Goal: Use online tool/utility: Utilize a website feature to perform a specific function

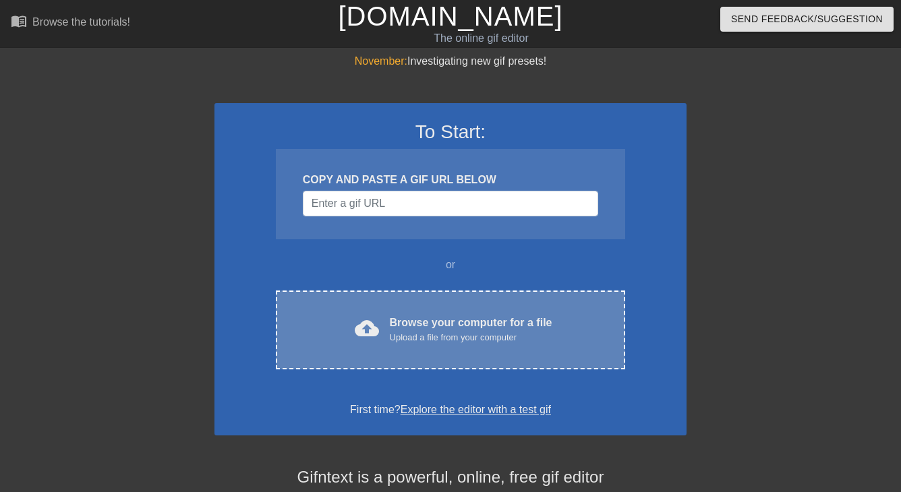
click at [432, 338] on div "Upload a file from your computer" at bounding box center [471, 337] width 163 height 13
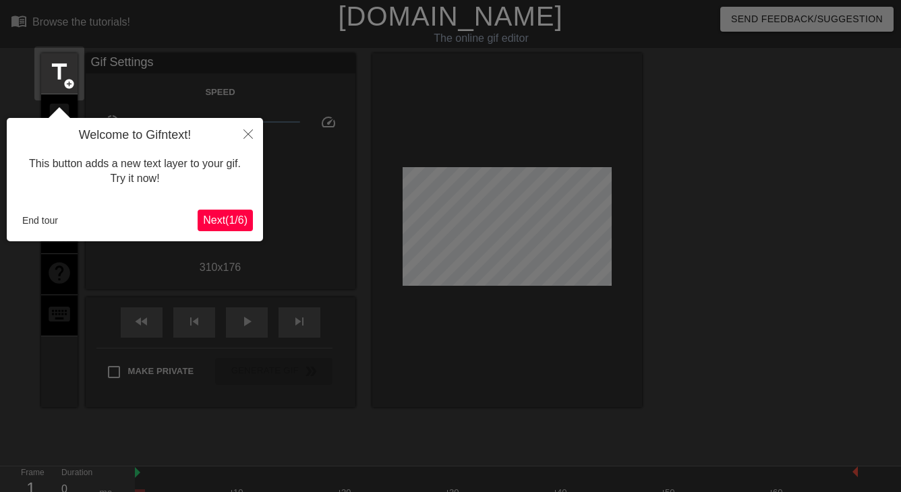
scroll to position [33, 0]
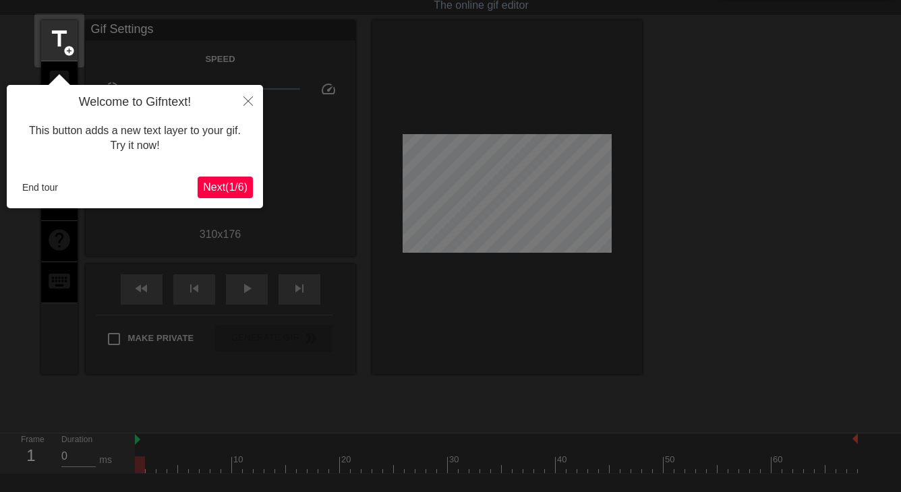
click at [218, 183] on span "Next ( 1 / 6 )" at bounding box center [225, 186] width 45 height 11
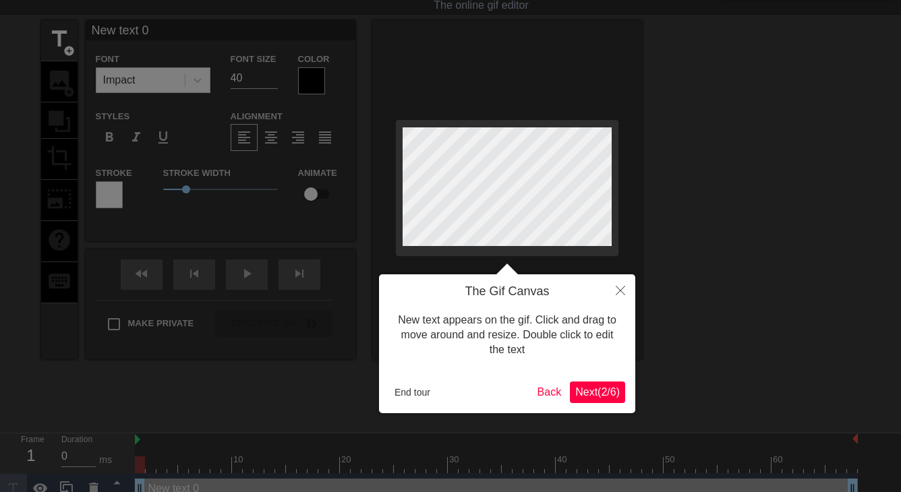
scroll to position [0, 0]
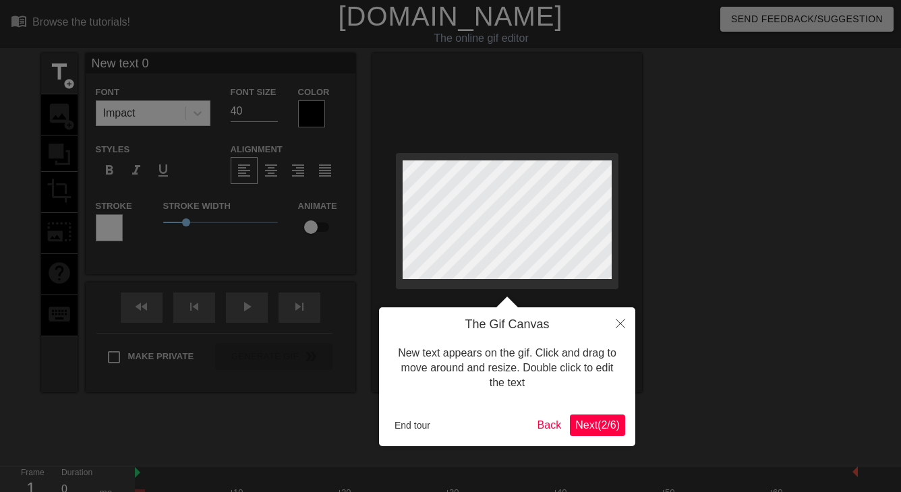
click at [623, 327] on icon "Close" at bounding box center [620, 323] width 9 height 9
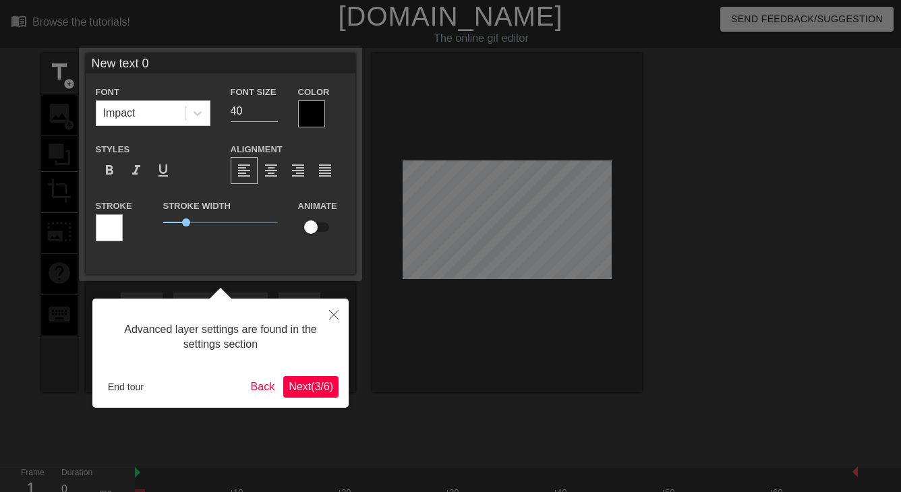
scroll to position [33, 0]
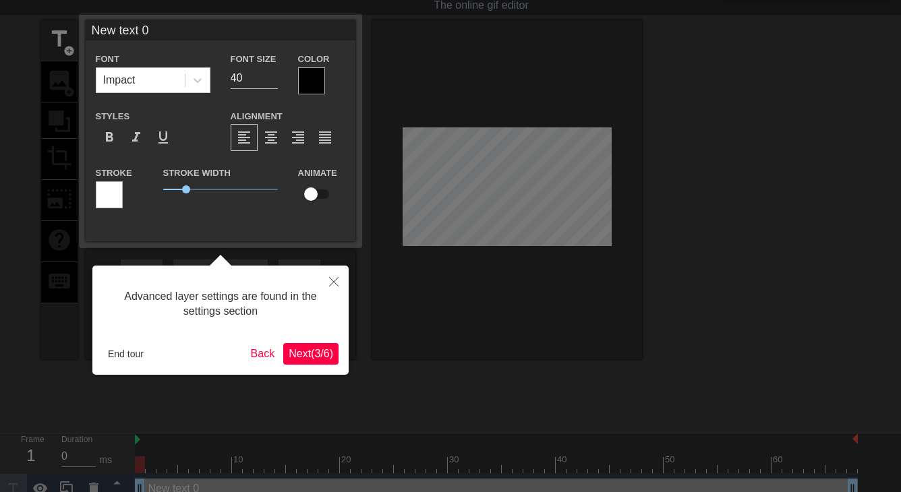
click at [324, 348] on span "Next ( 3 / 6 )" at bounding box center [311, 353] width 45 height 11
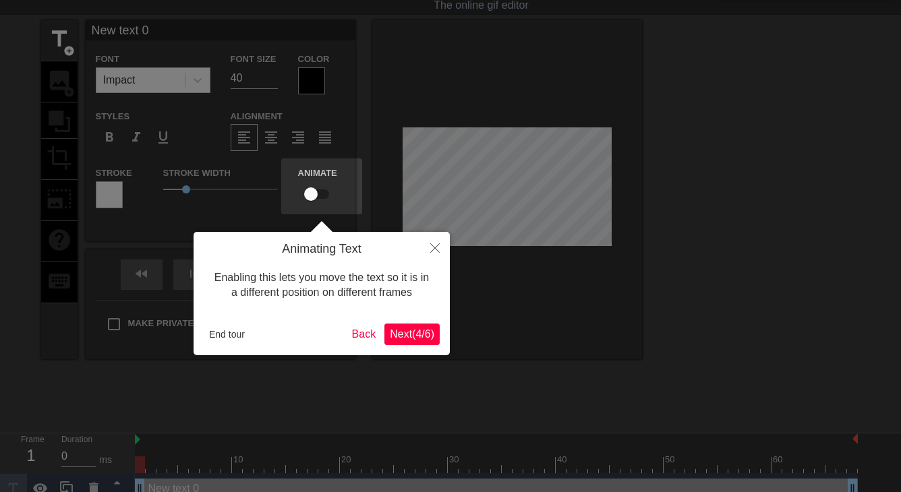
scroll to position [0, 0]
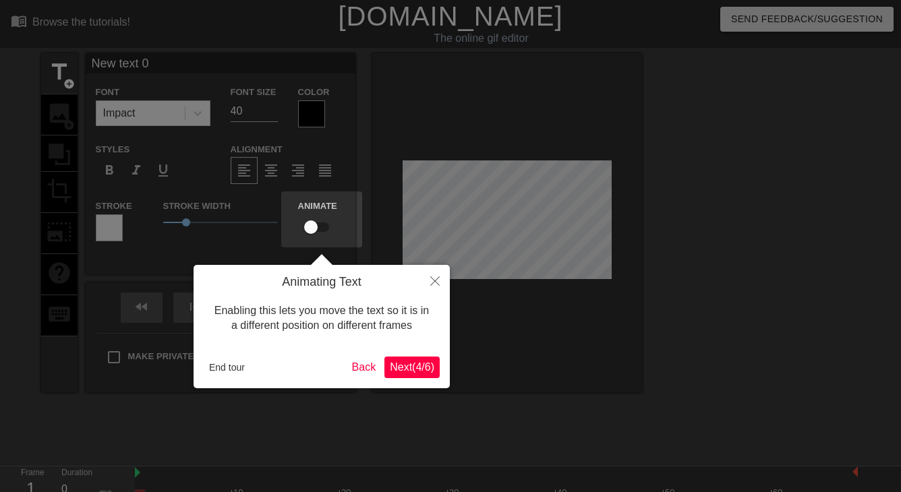
click at [412, 362] on span "Next ( 4 / 6 )" at bounding box center [412, 367] width 45 height 11
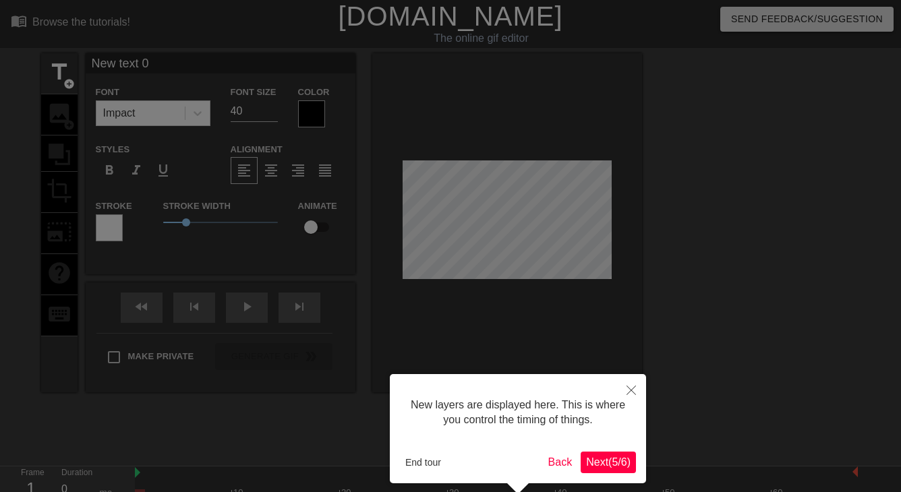
scroll to position [57, 0]
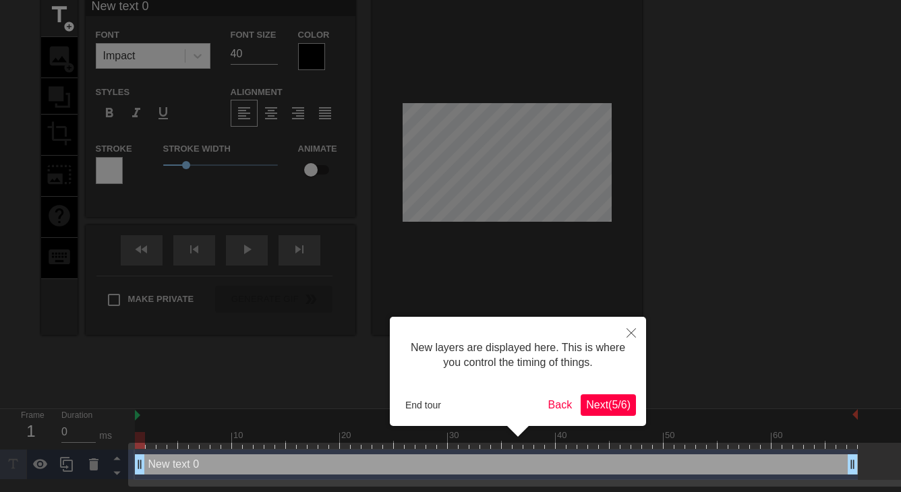
click at [587, 397] on button "Next ( 5 / 6 )" at bounding box center [608, 406] width 55 height 22
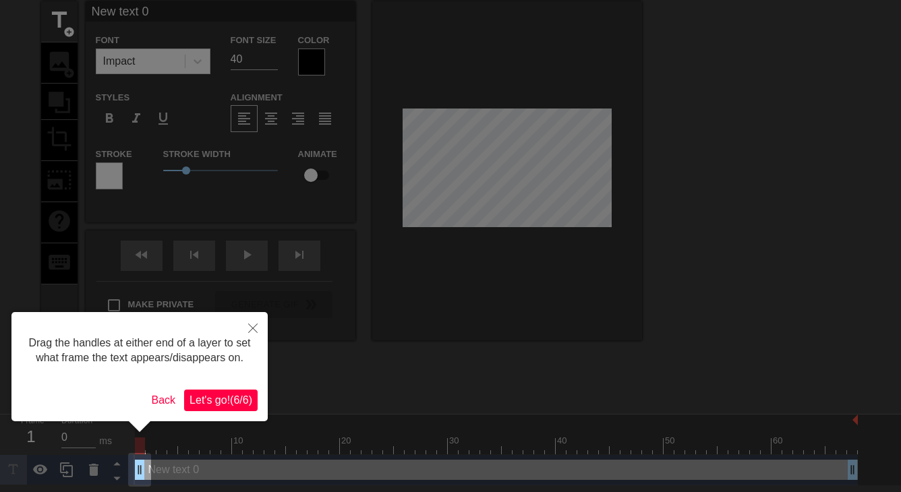
scroll to position [0, 0]
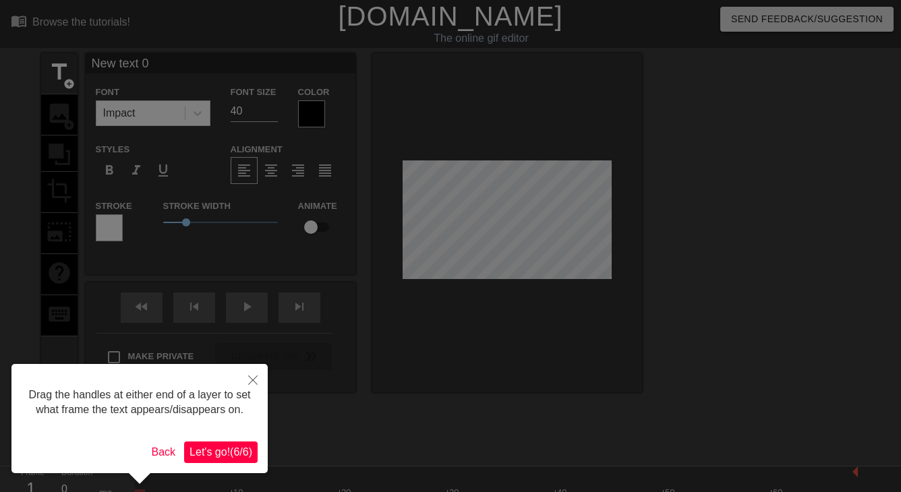
click at [235, 459] on button "Let's go! ( 6 / 6 )" at bounding box center [221, 453] width 74 height 22
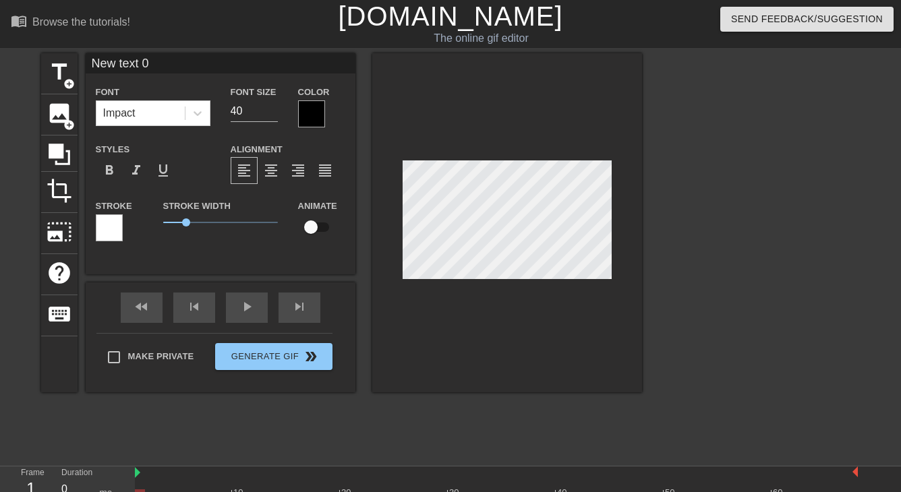
type input "Ne text 0"
type textarea "Ne text 0"
type input "text 0"
type textarea "text 0"
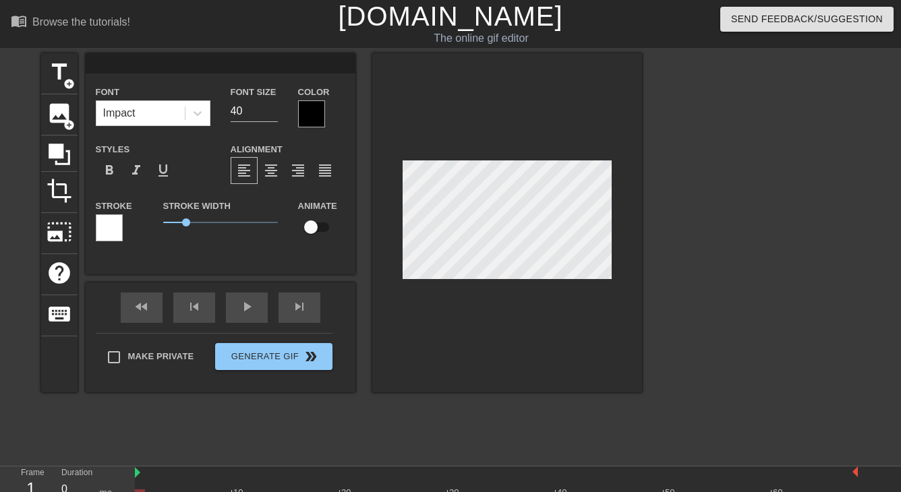
scroll to position [0, 0]
click at [241, 313] on div "play_arrow" at bounding box center [247, 308] width 42 height 30
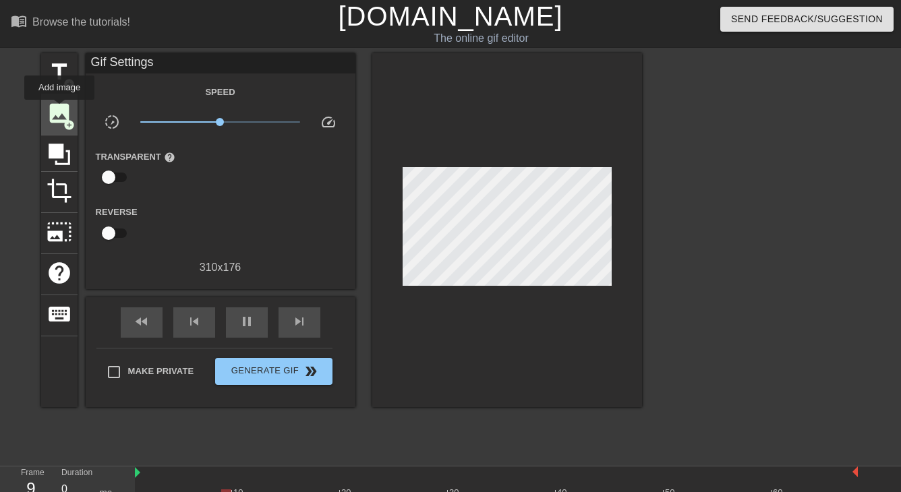
click at [60, 109] on span "image" at bounding box center [60, 114] width 26 height 26
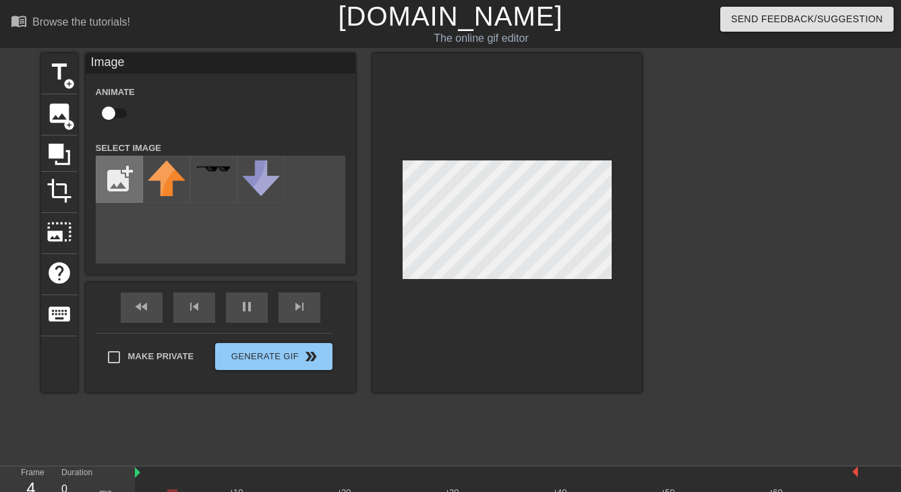
click at [111, 190] on input "file" at bounding box center [119, 179] width 46 height 46
type input "C:\fakepath\008a9e345e141af5712a500eb1397268-2.jpg"
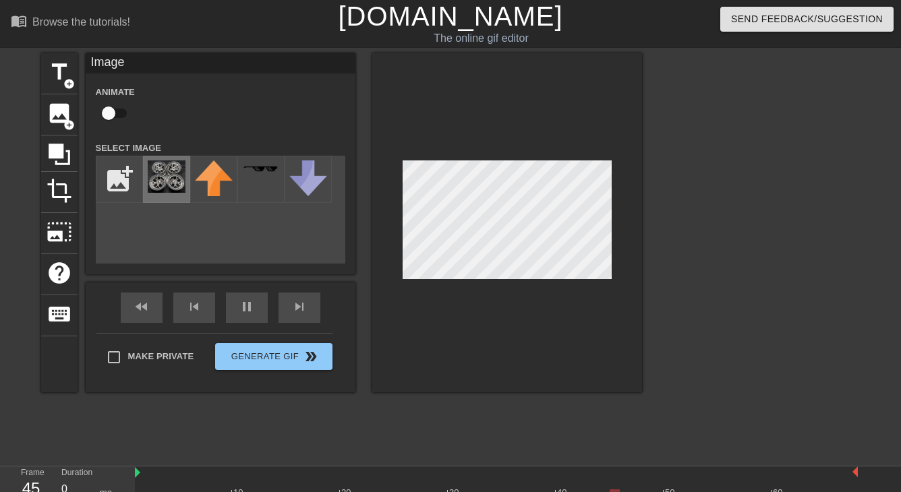
click at [176, 190] on img at bounding box center [167, 177] width 38 height 32
click at [174, 180] on img at bounding box center [167, 177] width 38 height 32
click at [167, 178] on img at bounding box center [167, 177] width 38 height 32
click at [58, 326] on div "keyboard" at bounding box center [59, 315] width 36 height 41
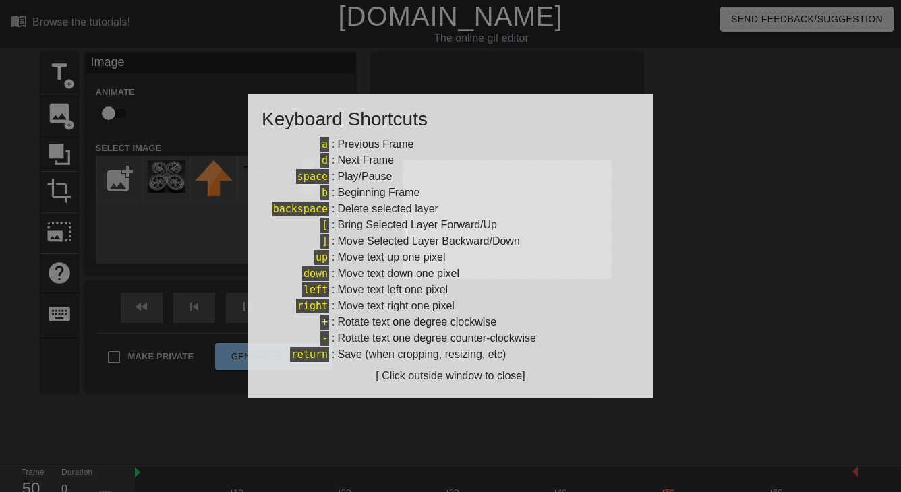
click at [688, 245] on div at bounding box center [450, 246] width 901 height 492
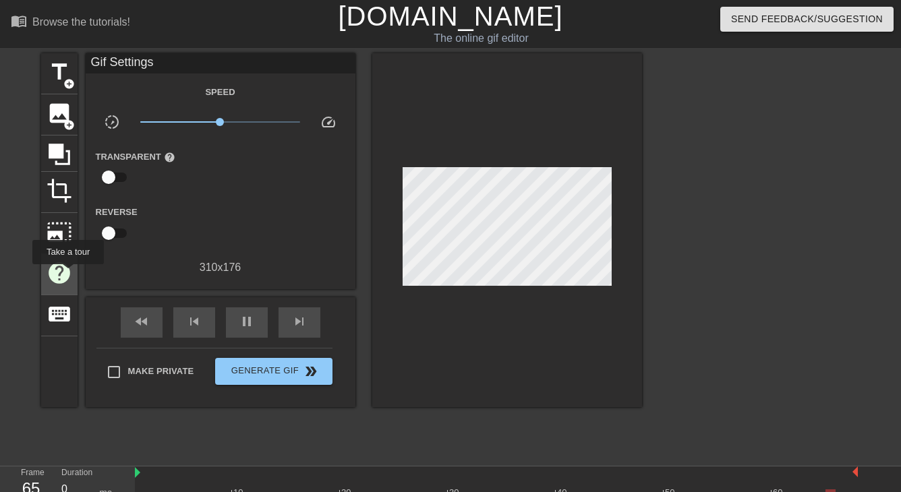
click at [68, 274] on span "help" at bounding box center [60, 273] width 26 height 26
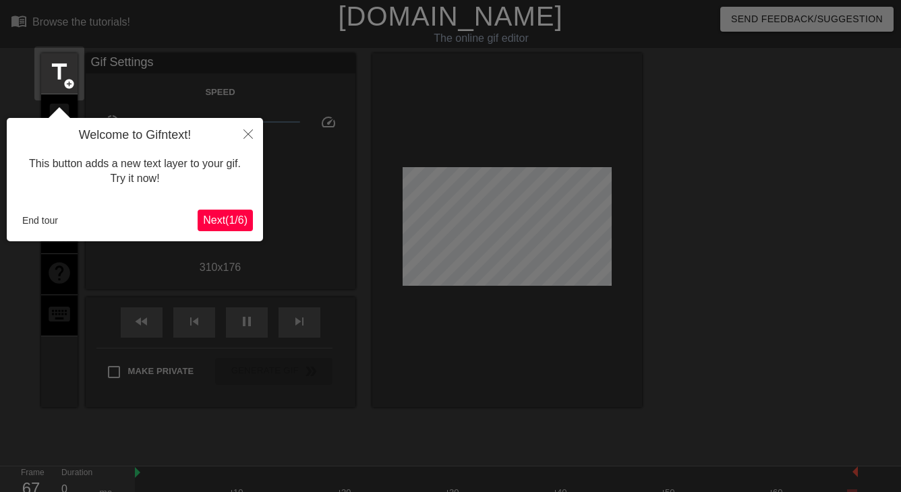
scroll to position [33, 0]
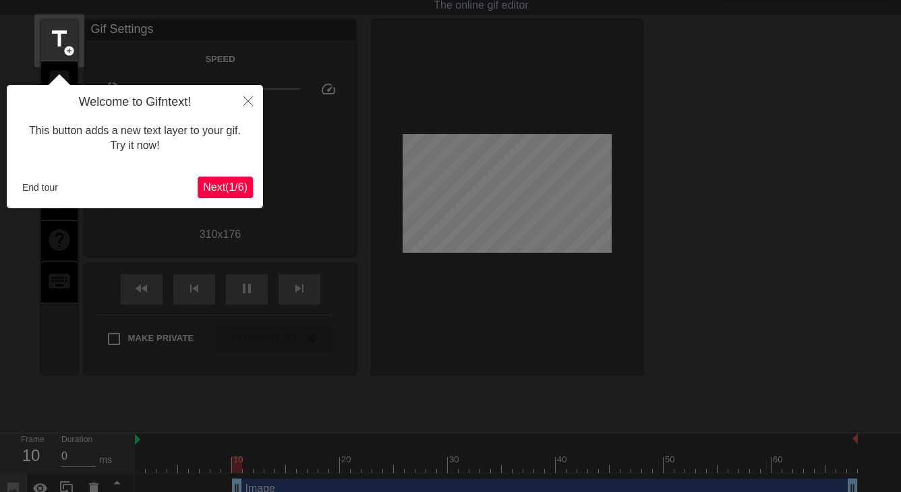
click at [246, 103] on icon "Close" at bounding box center [248, 100] width 9 height 9
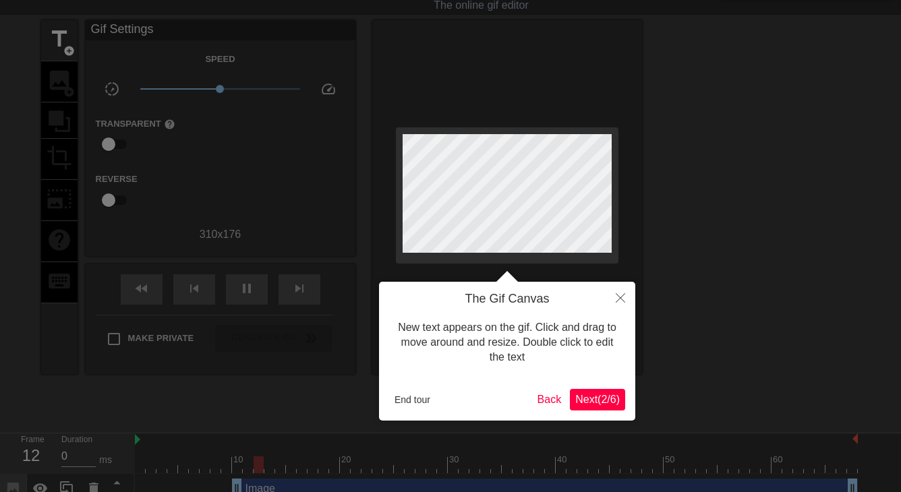
scroll to position [0, 0]
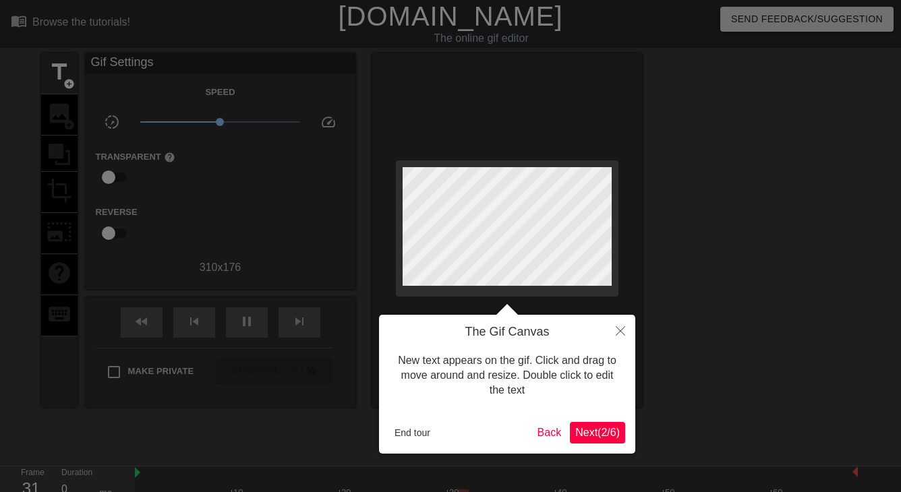
click at [417, 434] on button "End tour" at bounding box center [412, 433] width 47 height 20
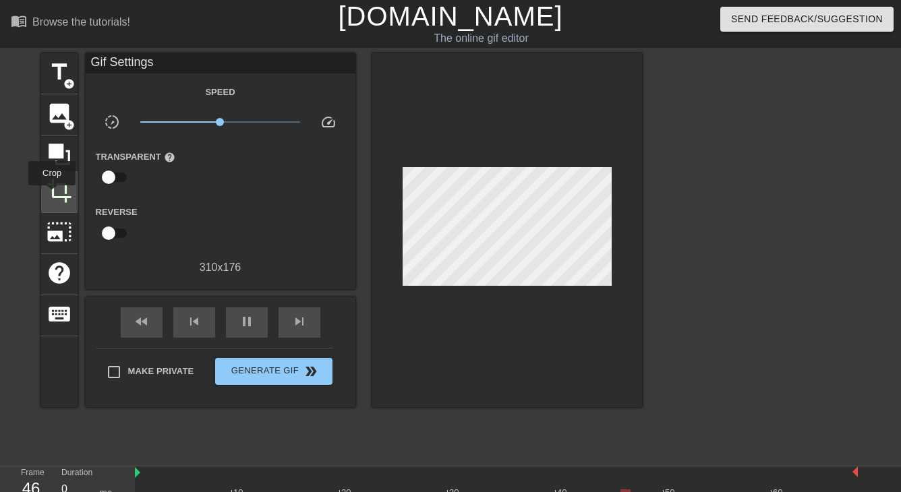
click at [54, 195] on span "crop" at bounding box center [60, 191] width 26 height 26
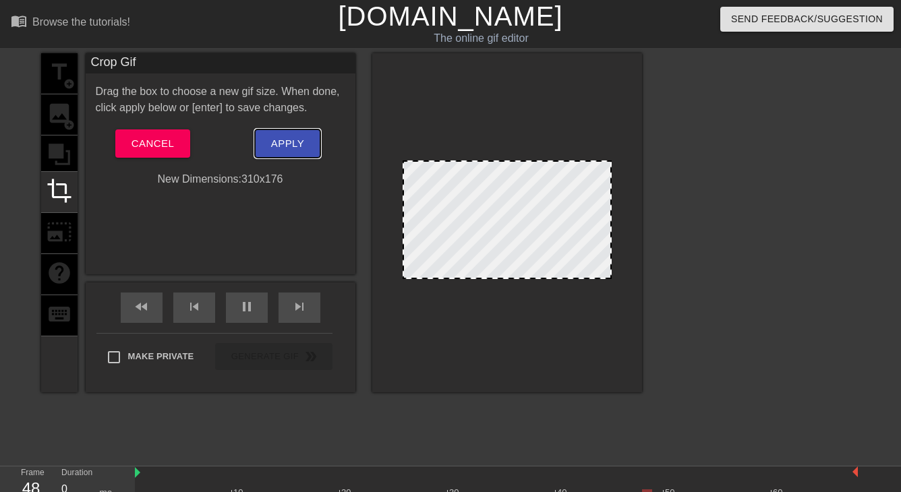
click at [288, 143] on span "Apply" at bounding box center [287, 144] width 33 height 18
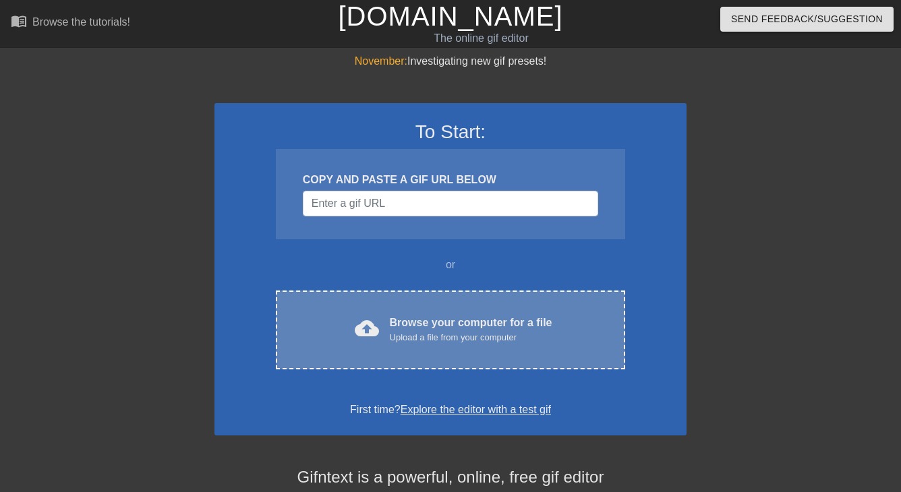
click at [401, 331] on div "Upload a file from your computer" at bounding box center [471, 337] width 163 height 13
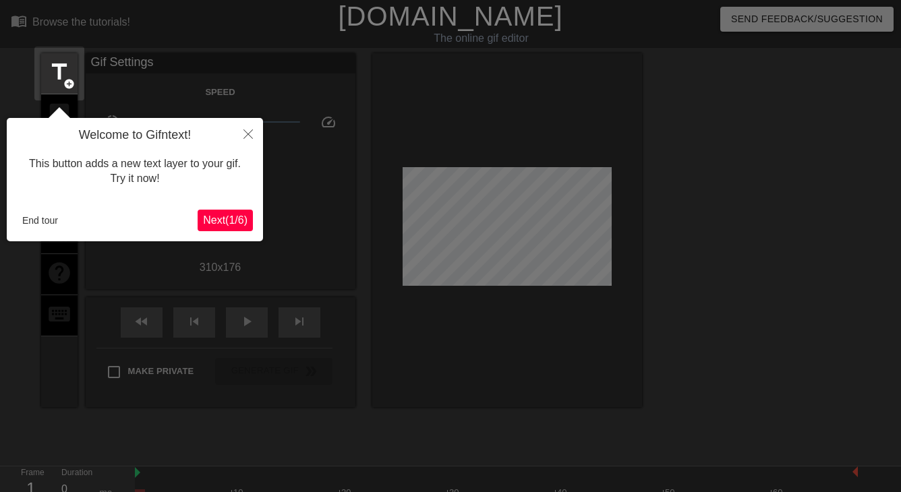
scroll to position [33, 0]
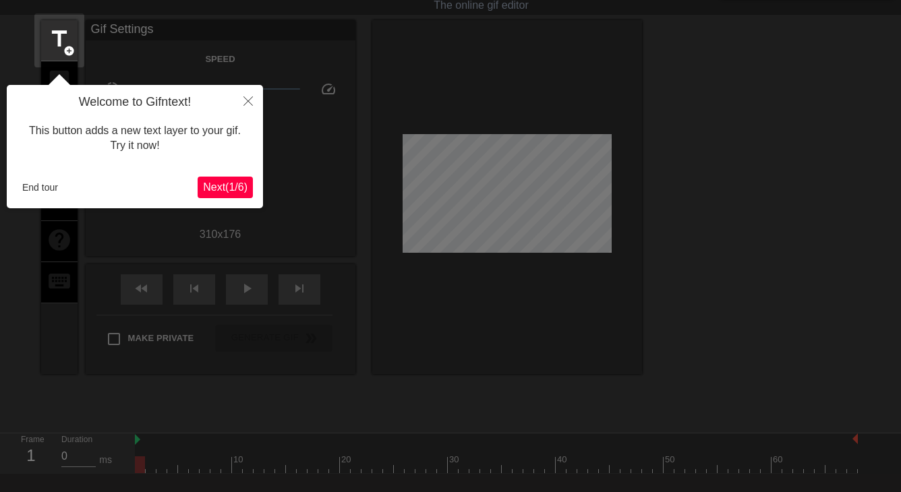
click at [241, 186] on span "Next ( 1 / 6 )" at bounding box center [225, 186] width 45 height 11
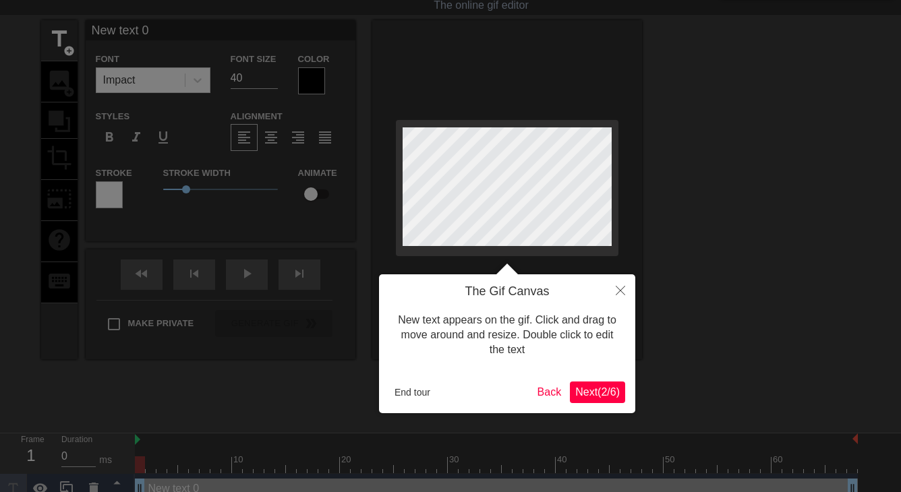
scroll to position [0, 0]
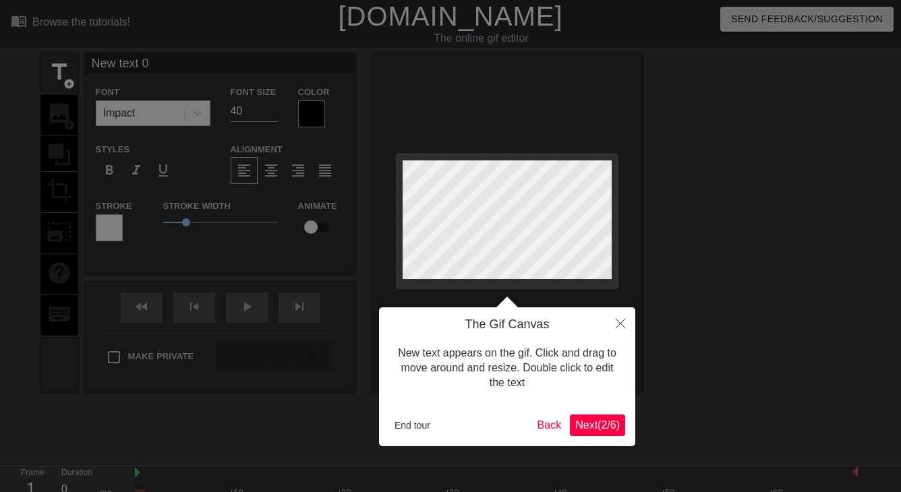
click at [416, 422] on button "End tour" at bounding box center [412, 426] width 47 height 20
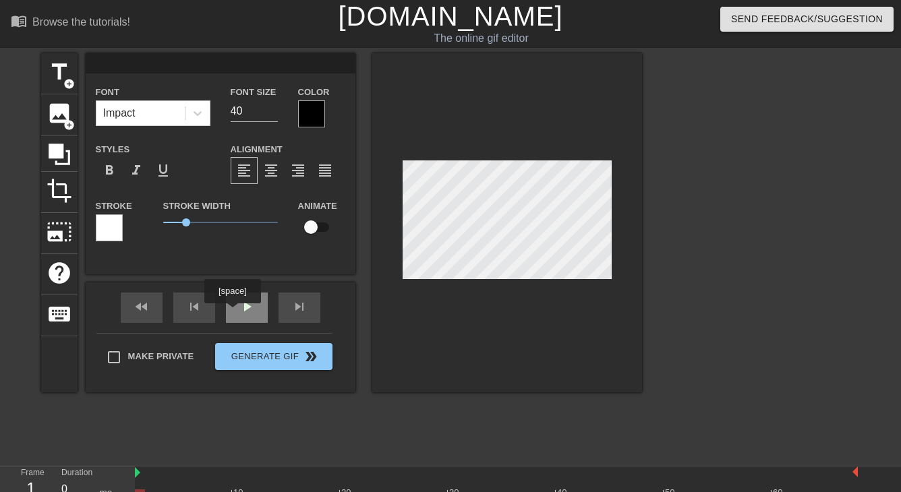
click at [235, 313] on div "play_arrow" at bounding box center [247, 308] width 42 height 30
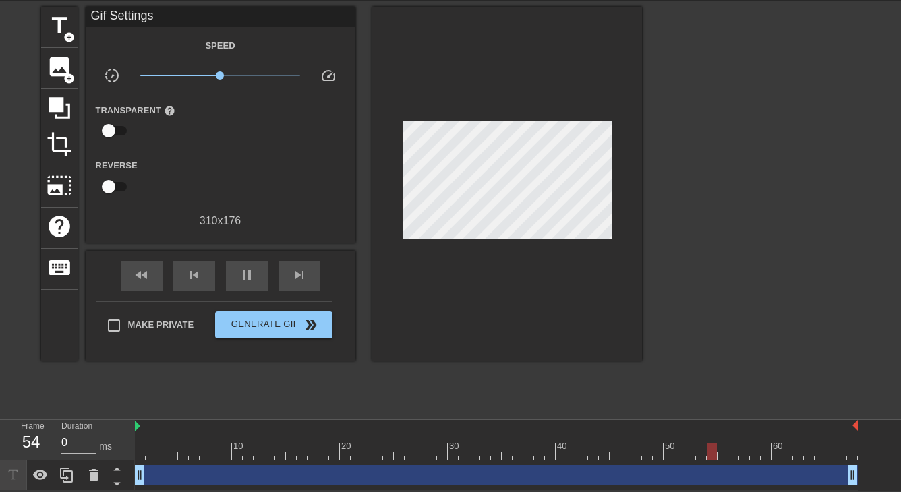
scroll to position [47, 0]
click at [246, 277] on span "pause" at bounding box center [247, 275] width 16 height 16
click at [60, 69] on span "image" at bounding box center [60, 67] width 26 height 26
click at [60, 73] on span "image" at bounding box center [60, 67] width 26 height 26
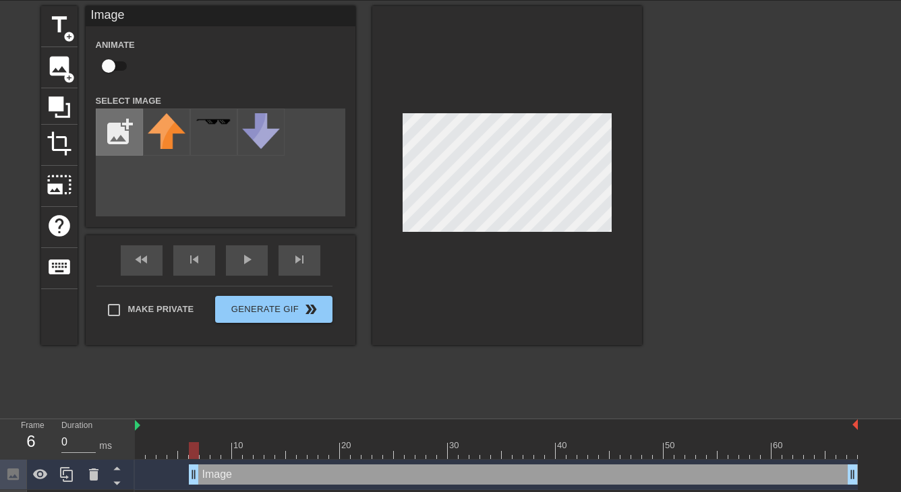
click at [128, 130] on input "file" at bounding box center [119, 132] width 46 height 46
type input "C:\fakepath\008a9e345e141af5712a500eb1397268-2.jpg"
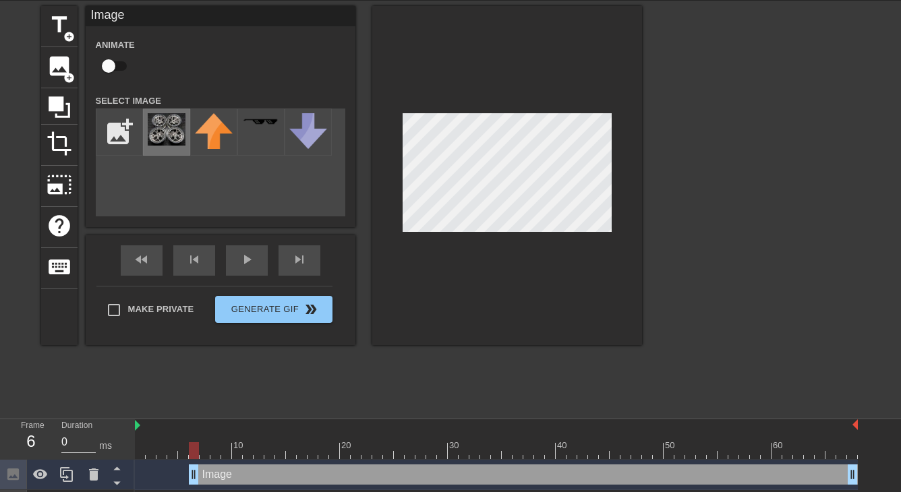
click at [169, 125] on img at bounding box center [167, 129] width 38 height 32
click at [230, 480] on div "Image drag_handle drag_handle" at bounding box center [523, 475] width 669 height 20
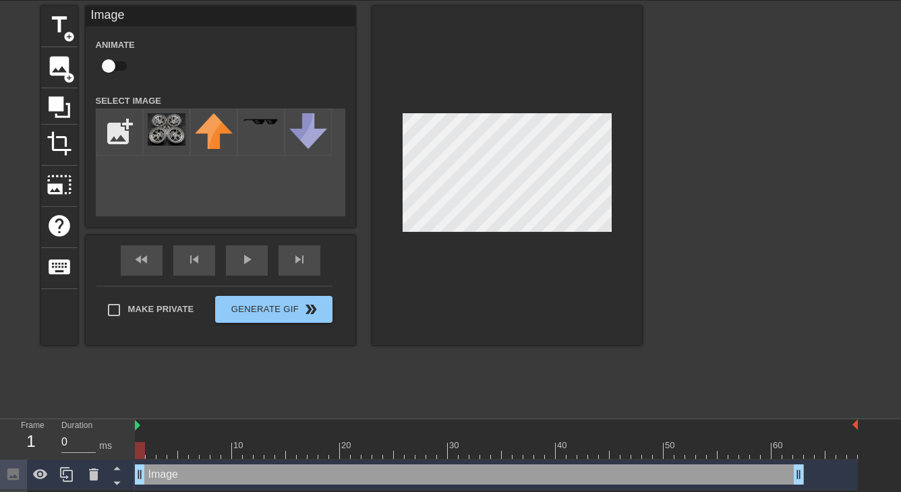
drag, startPoint x: 241, startPoint y: 473, endPoint x: 183, endPoint y: 445, distance: 64.6
click at [183, 445] on div "10 20 30 40 50 60 Image drag_handle drag_handle drag_handle drag_handle" at bounding box center [518, 470] width 766 height 101
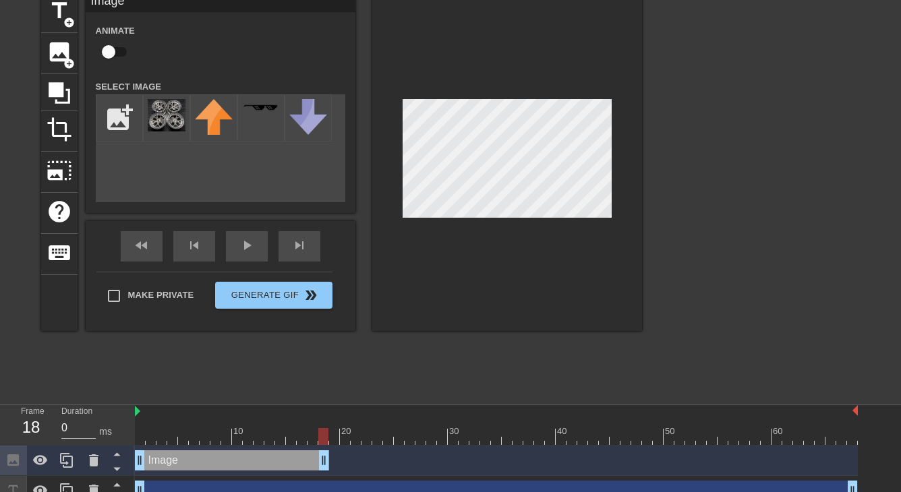
scroll to position [78, 0]
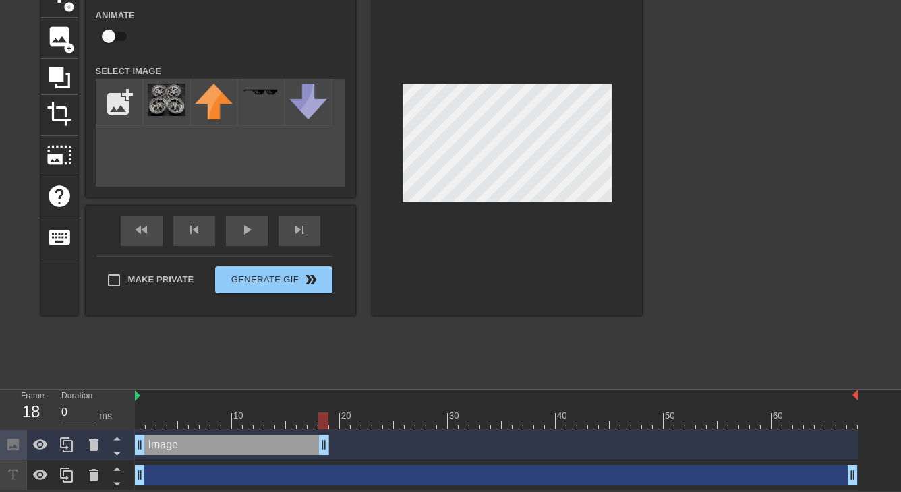
drag, startPoint x: 801, startPoint y: 474, endPoint x: 319, endPoint y: 496, distance: 482.1
click at [319, 491] on html "menu_book Browse the tutorials! [DOMAIN_NAME] The online gif editor Send Feedba…" at bounding box center [450, 207] width 901 height 568
drag, startPoint x: 338, startPoint y: 478, endPoint x: 478, endPoint y: 442, distance: 144.8
click at [478, 442] on div "Image drag_handle drag_handle drag_handle drag_handle" at bounding box center [518, 460] width 766 height 61
click at [418, 471] on div "drag_handle drag_handle" at bounding box center [496, 475] width 723 height 20
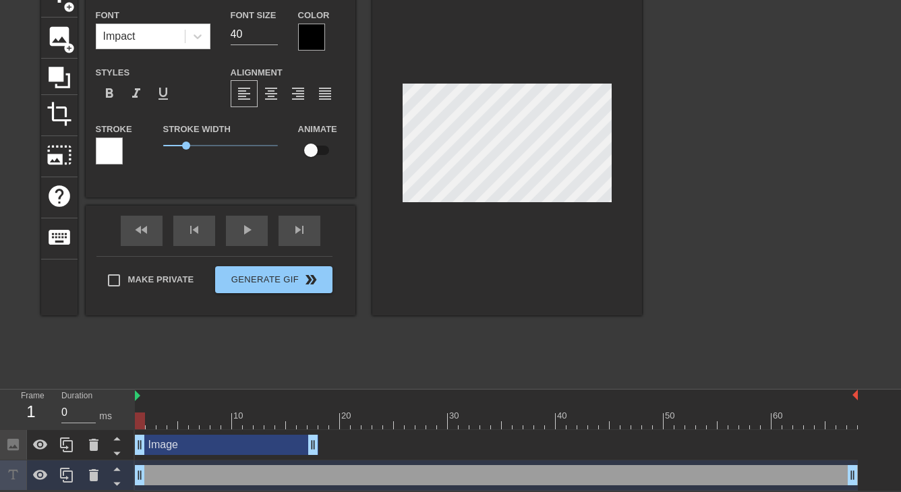
drag, startPoint x: 391, startPoint y: 476, endPoint x: 494, endPoint y: 461, distance: 104.3
click at [494, 461] on div "drag_handle drag_handle" at bounding box center [496, 476] width 723 height 30
drag, startPoint x: 156, startPoint y: 476, endPoint x: 287, endPoint y: 469, distance: 130.4
click at [287, 469] on div "drag_handle drag_handle" at bounding box center [496, 475] width 723 height 20
click at [181, 478] on div "drag_handle drag_handle" at bounding box center [496, 475] width 723 height 20
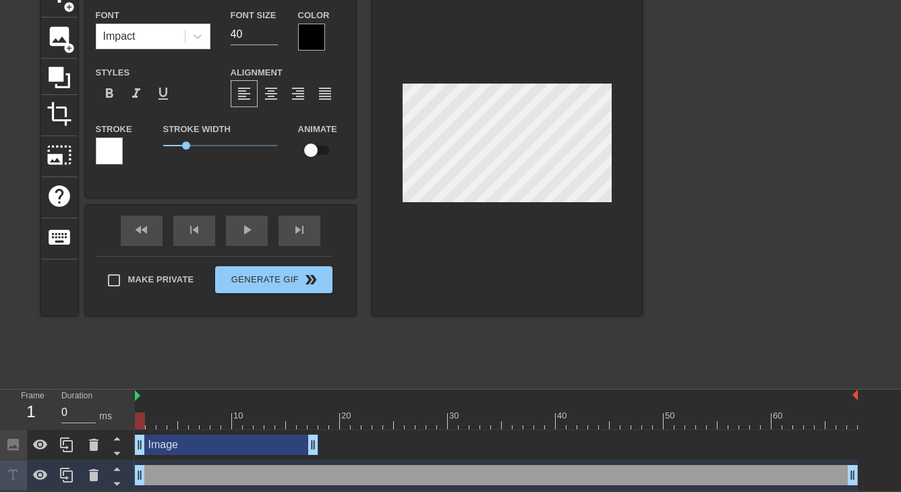
click at [185, 469] on div "drag_handle drag_handle" at bounding box center [496, 475] width 723 height 20
click at [235, 470] on div "drag_handle drag_handle" at bounding box center [496, 475] width 723 height 20
click at [342, 451] on div "Image drag_handle drag_handle" at bounding box center [496, 445] width 723 height 20
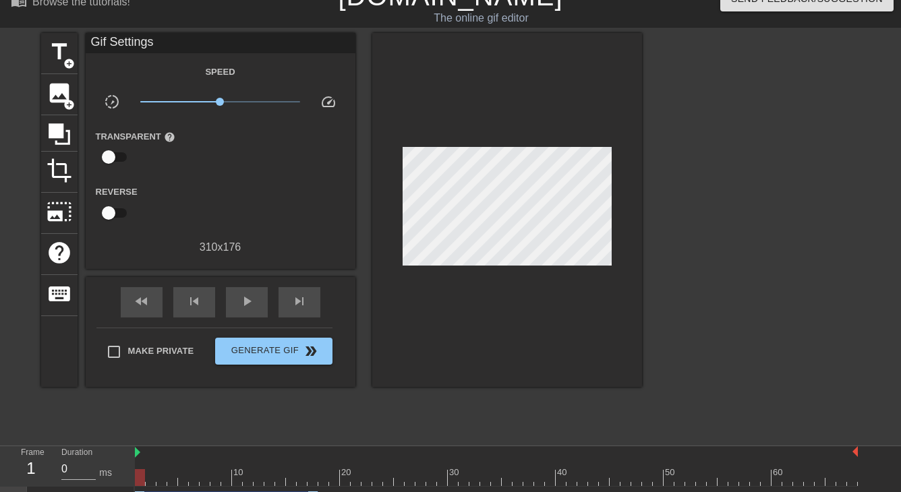
scroll to position [26, 0]
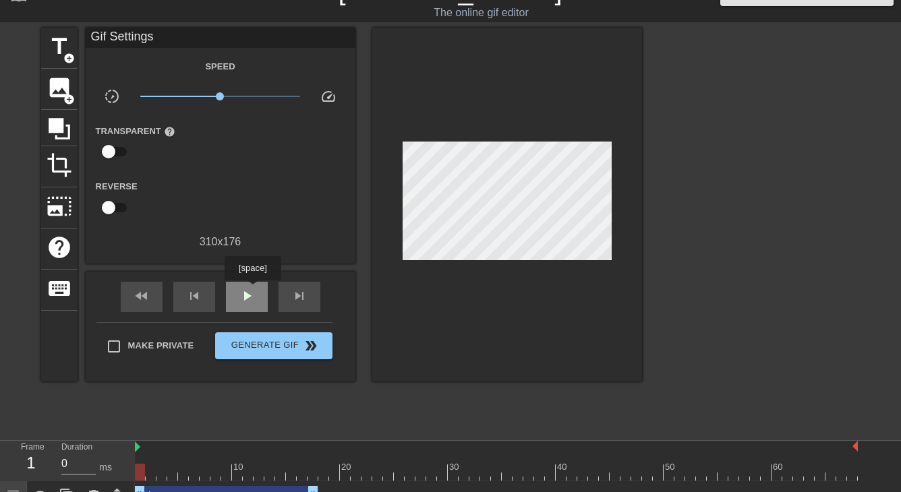
click at [254, 290] on span "play_arrow" at bounding box center [247, 296] width 16 height 16
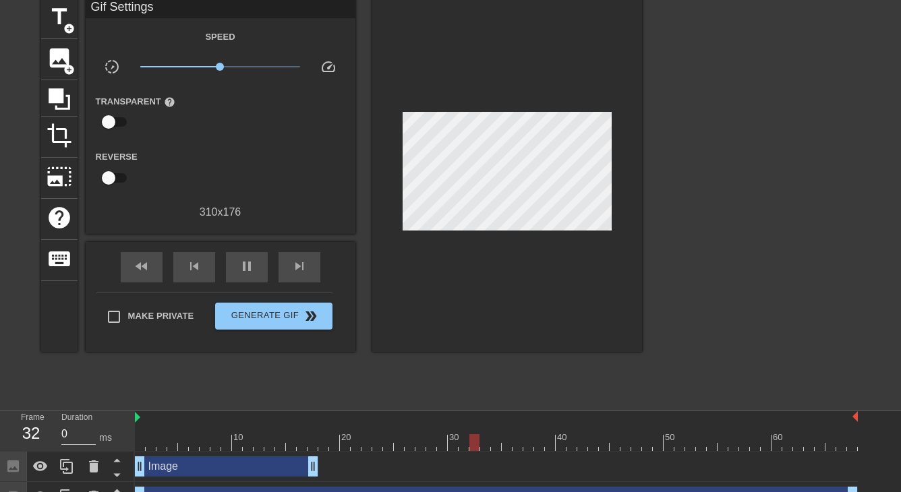
scroll to position [71, 0]
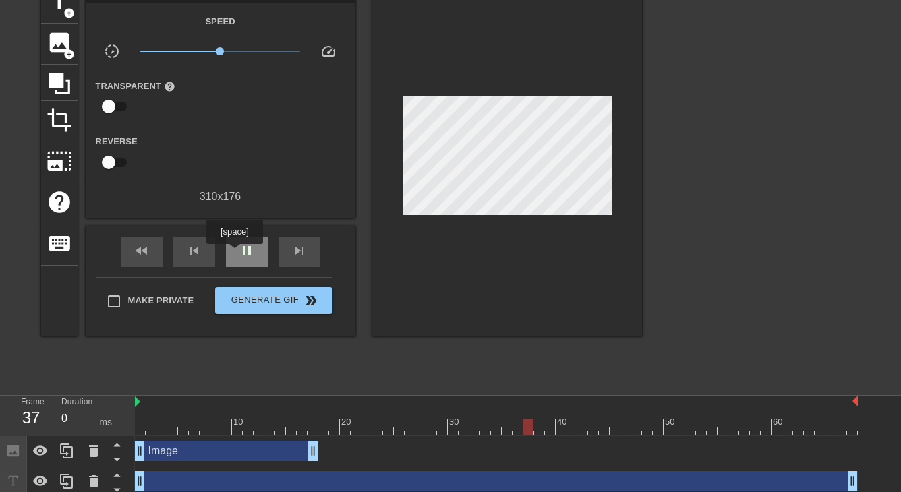
click at [237, 253] on div "pause" at bounding box center [247, 252] width 42 height 30
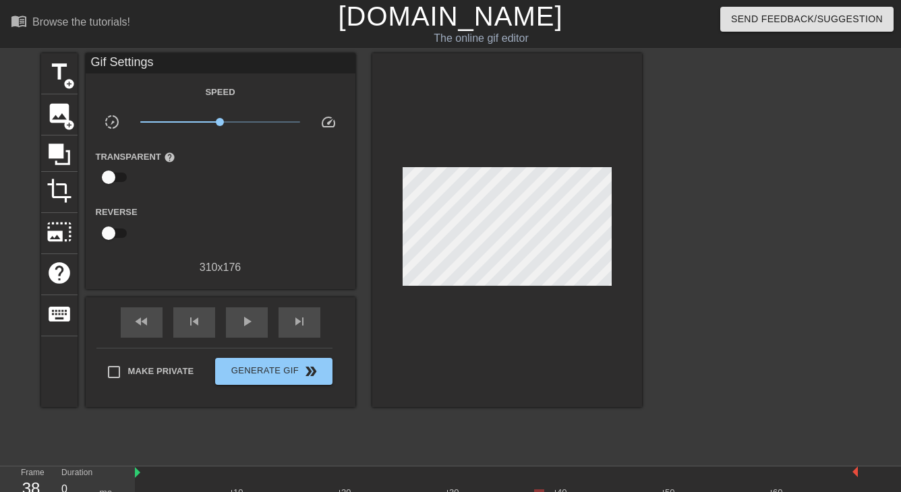
scroll to position [0, 0]
click at [62, 113] on span "image" at bounding box center [60, 114] width 26 height 26
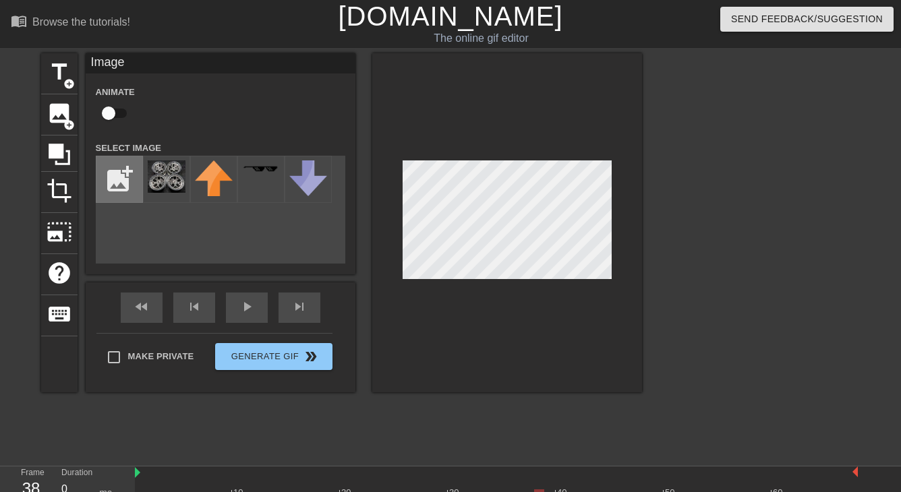
click at [115, 183] on input "file" at bounding box center [119, 179] width 46 height 46
type input "C:\fakepath\2RRXCb7.gif"
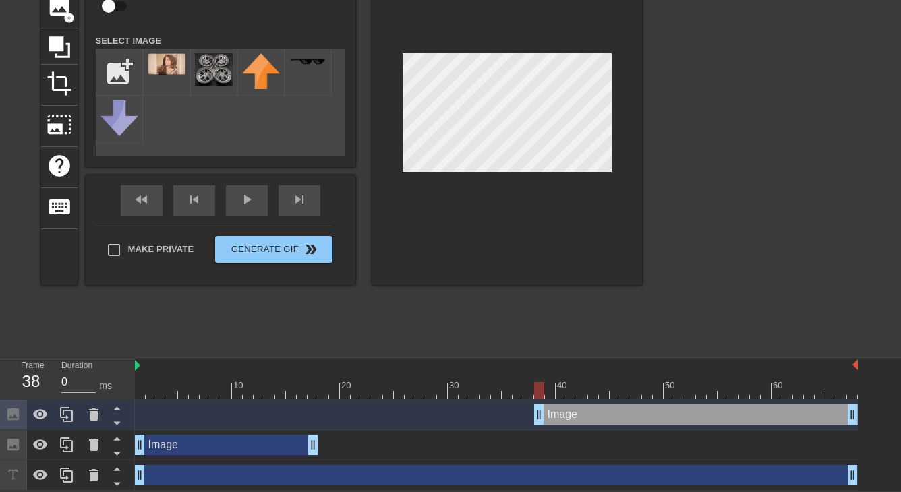
scroll to position [108, 0]
click at [580, 416] on div "Image drag_handle drag_handle" at bounding box center [696, 415] width 324 height 20
click at [599, 414] on div "Image drag_handle drag_handle" at bounding box center [696, 415] width 324 height 20
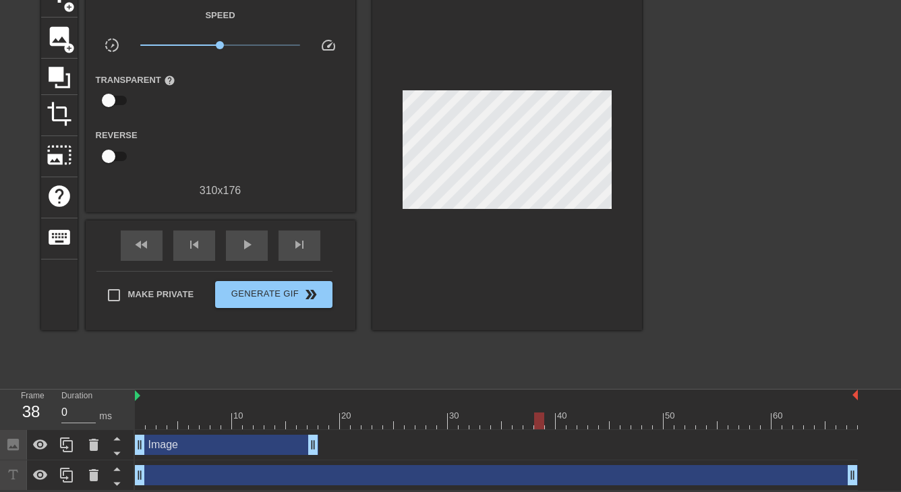
scroll to position [78, 0]
click at [237, 251] on div "play_arrow" at bounding box center [247, 246] width 42 height 30
click at [258, 248] on div "pause" at bounding box center [247, 246] width 42 height 30
click at [323, 438] on div "Image drag_handle drag_handle" at bounding box center [496, 445] width 723 height 20
drag, startPoint x: 324, startPoint y: 476, endPoint x: 365, endPoint y: 453, distance: 47.1
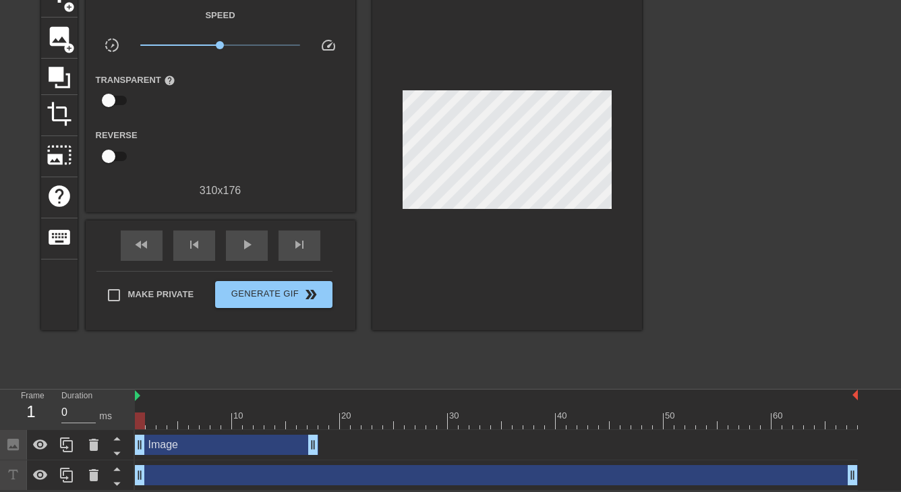
click at [365, 453] on div "Image drag_handle drag_handle drag_handle drag_handle" at bounding box center [518, 460] width 766 height 61
click at [355, 473] on div "drag_handle drag_handle" at bounding box center [496, 475] width 723 height 20
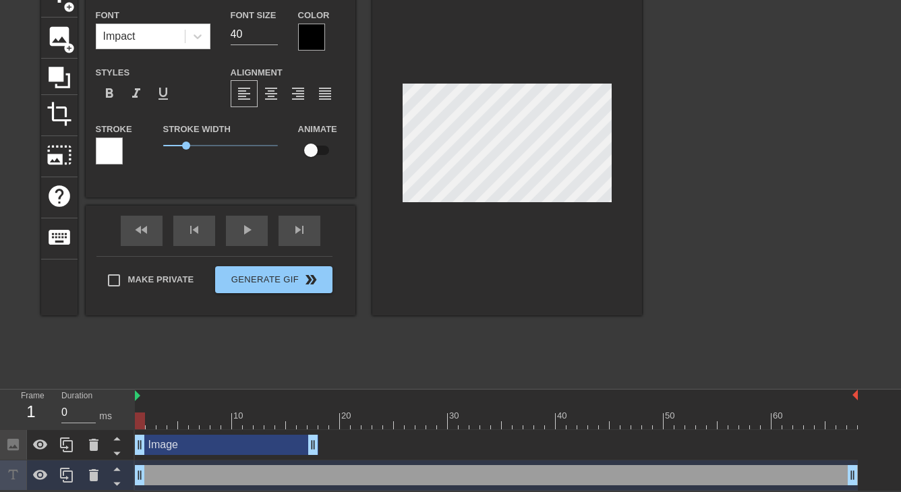
click at [326, 474] on div "drag_handle drag_handle" at bounding box center [496, 475] width 723 height 20
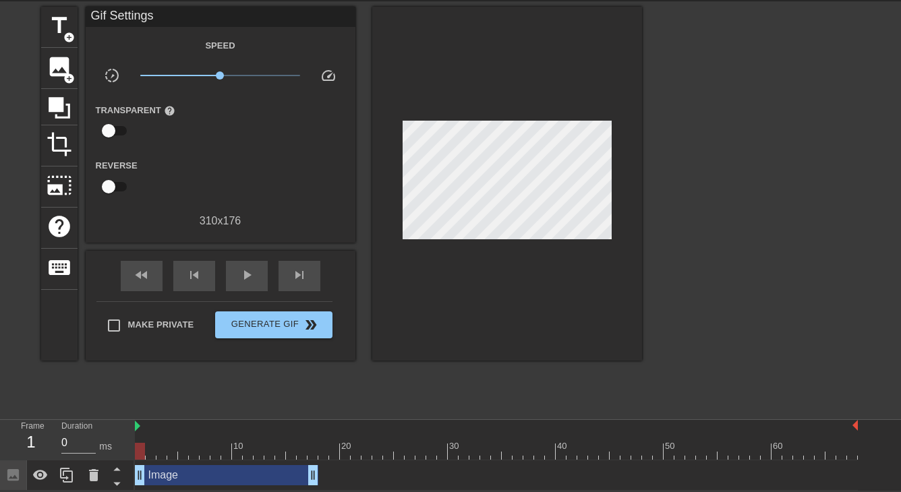
scroll to position [47, 0]
click at [250, 472] on div "Image drag_handle drag_handle" at bounding box center [226, 475] width 183 height 20
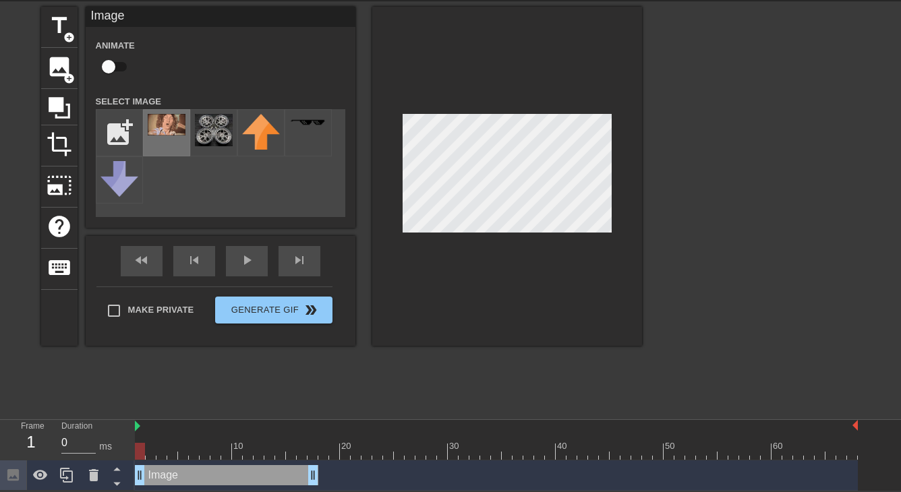
click at [169, 138] on div at bounding box center [166, 132] width 47 height 47
click at [430, 441] on div "menu_book Browse the tutorials! [DOMAIN_NAME] The online gif editor Send Feedba…" at bounding box center [450, 222] width 901 height 538
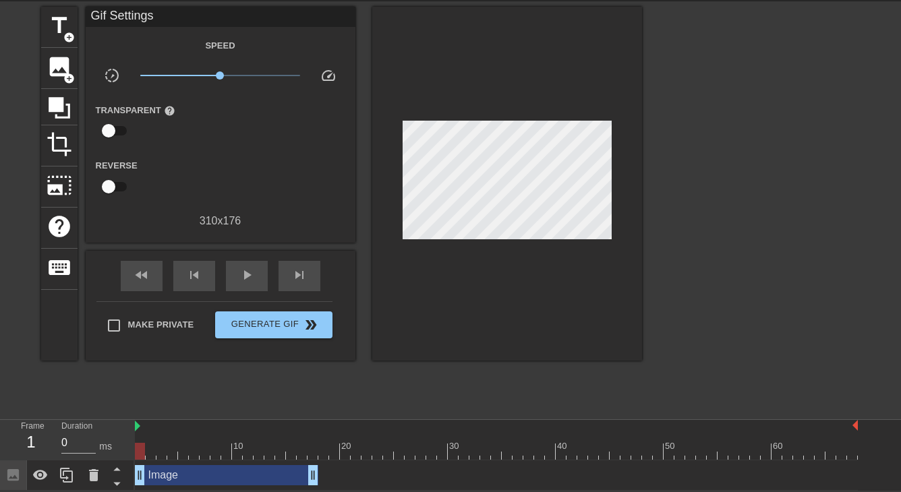
click at [139, 451] on div at bounding box center [140, 451] width 10 height 17
click at [71, 70] on span "image" at bounding box center [60, 67] width 26 height 26
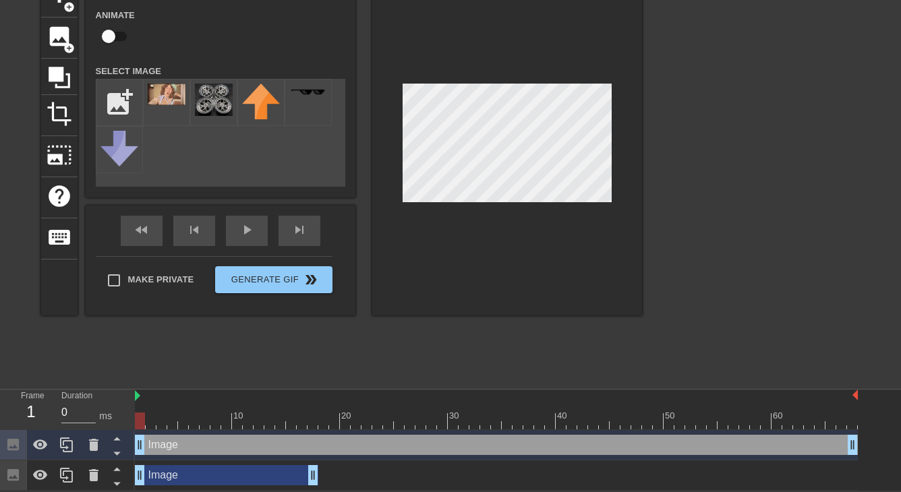
scroll to position [78, 0]
click at [311, 450] on div "Image drag_handle drag_handle" at bounding box center [496, 445] width 723 height 20
